Goal: Navigation & Orientation: Find specific page/section

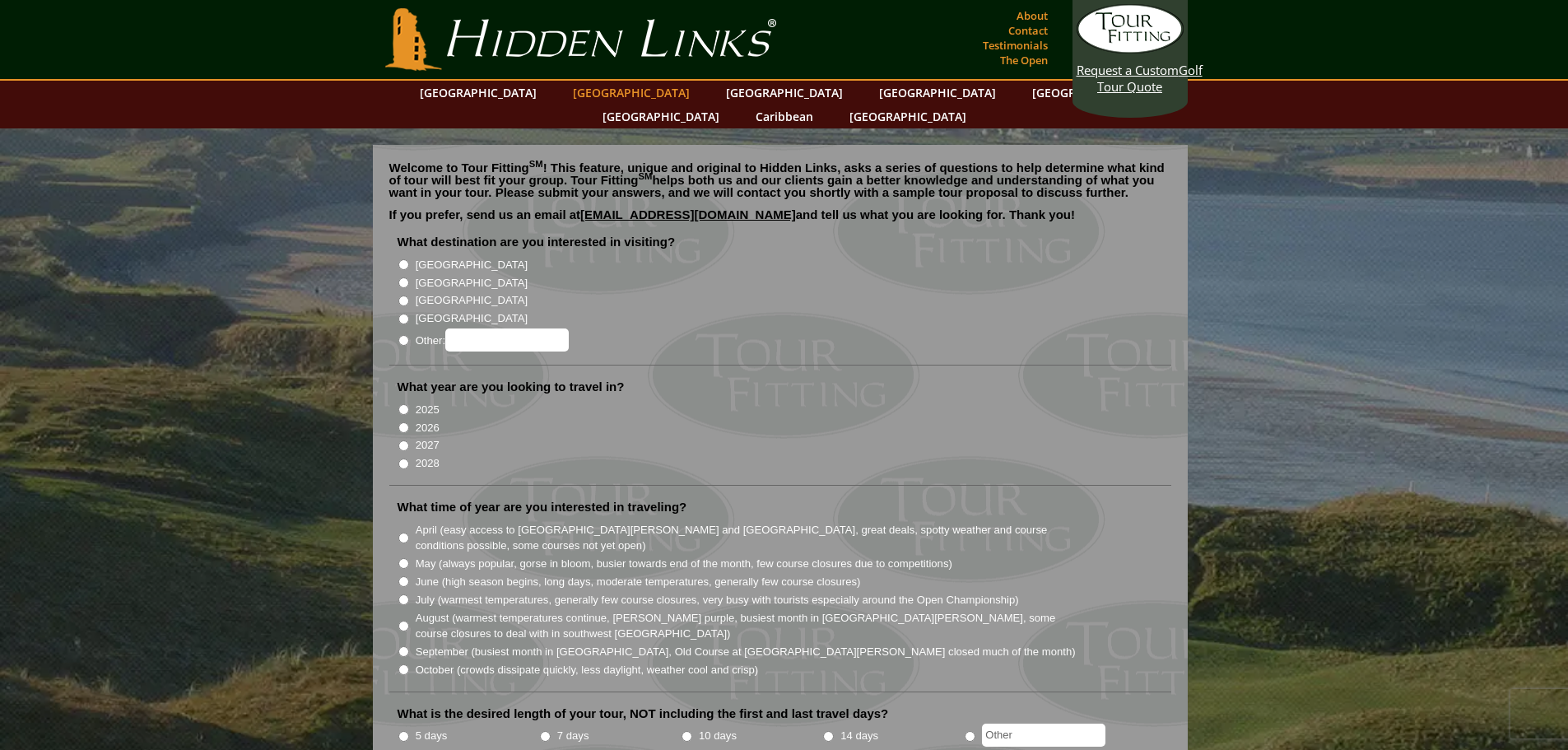
click at [597, 86] on link "[GEOGRAPHIC_DATA]" at bounding box center [631, 92] width 133 height 24
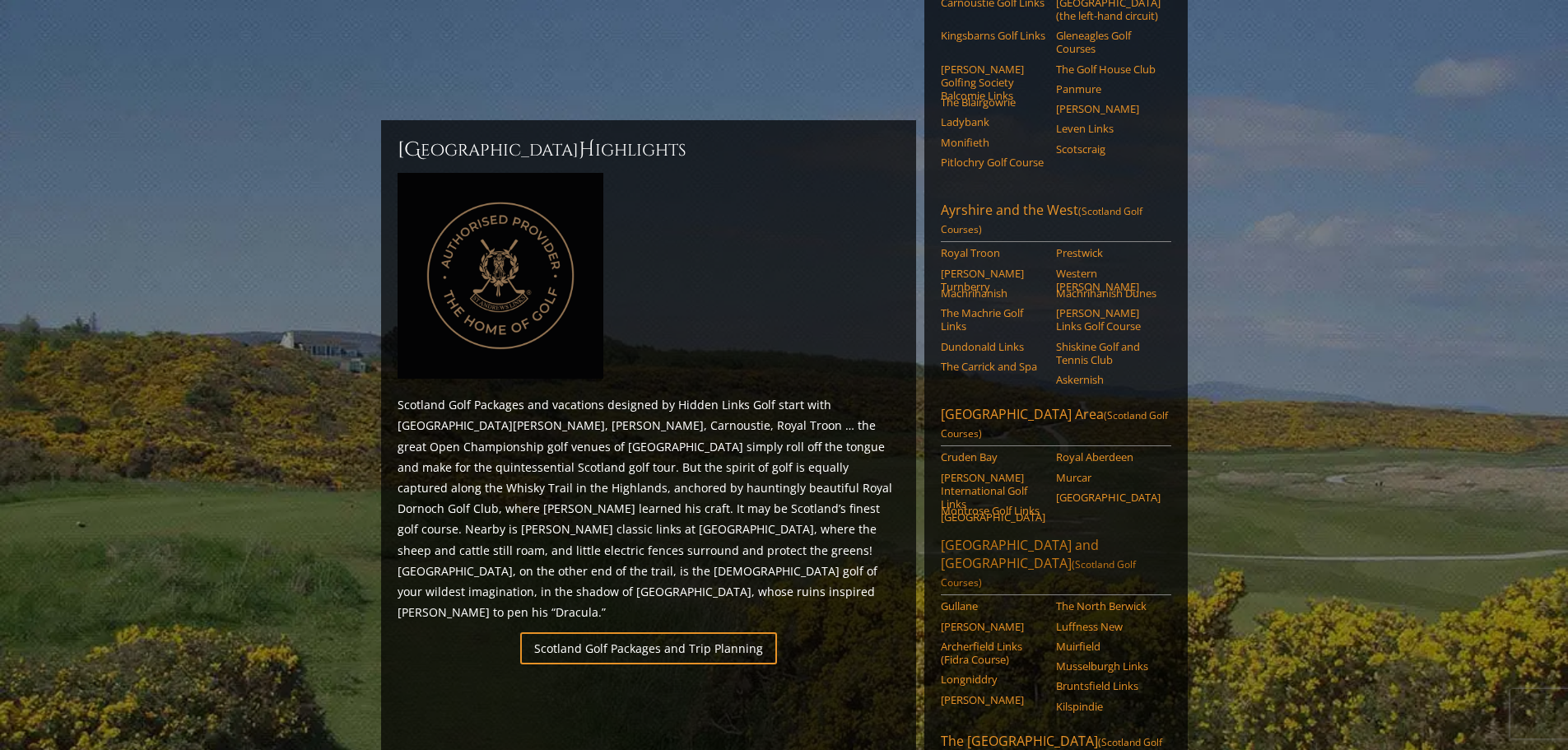
scroll to position [419, 0]
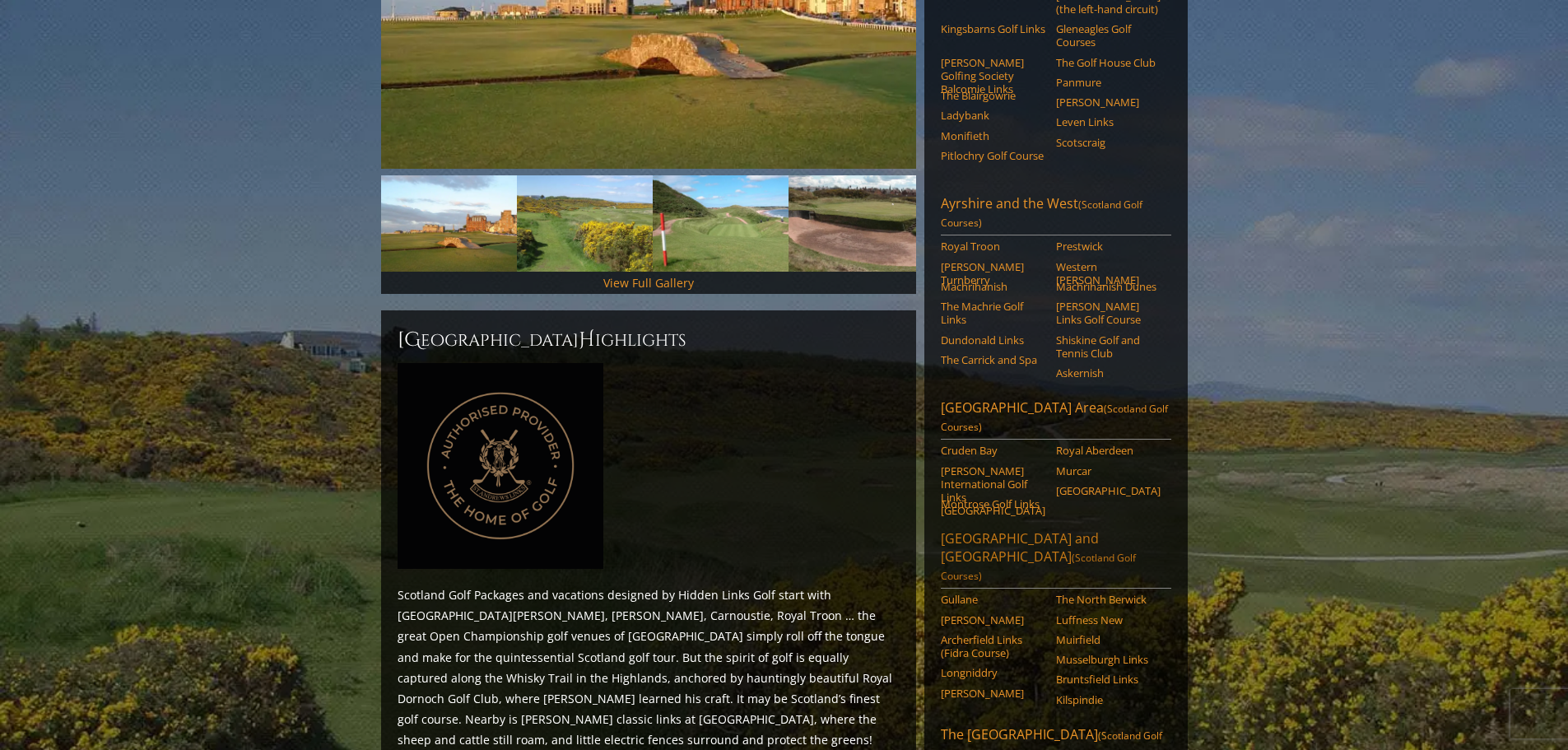
click at [1001, 529] on link "[GEOGRAPHIC_DATA] and [GEOGRAPHIC_DATA] ([GEOGRAPHIC_DATA] Golf Courses)" at bounding box center [1056, 559] width 230 height 60
